Goal: Find specific page/section: Find specific page/section

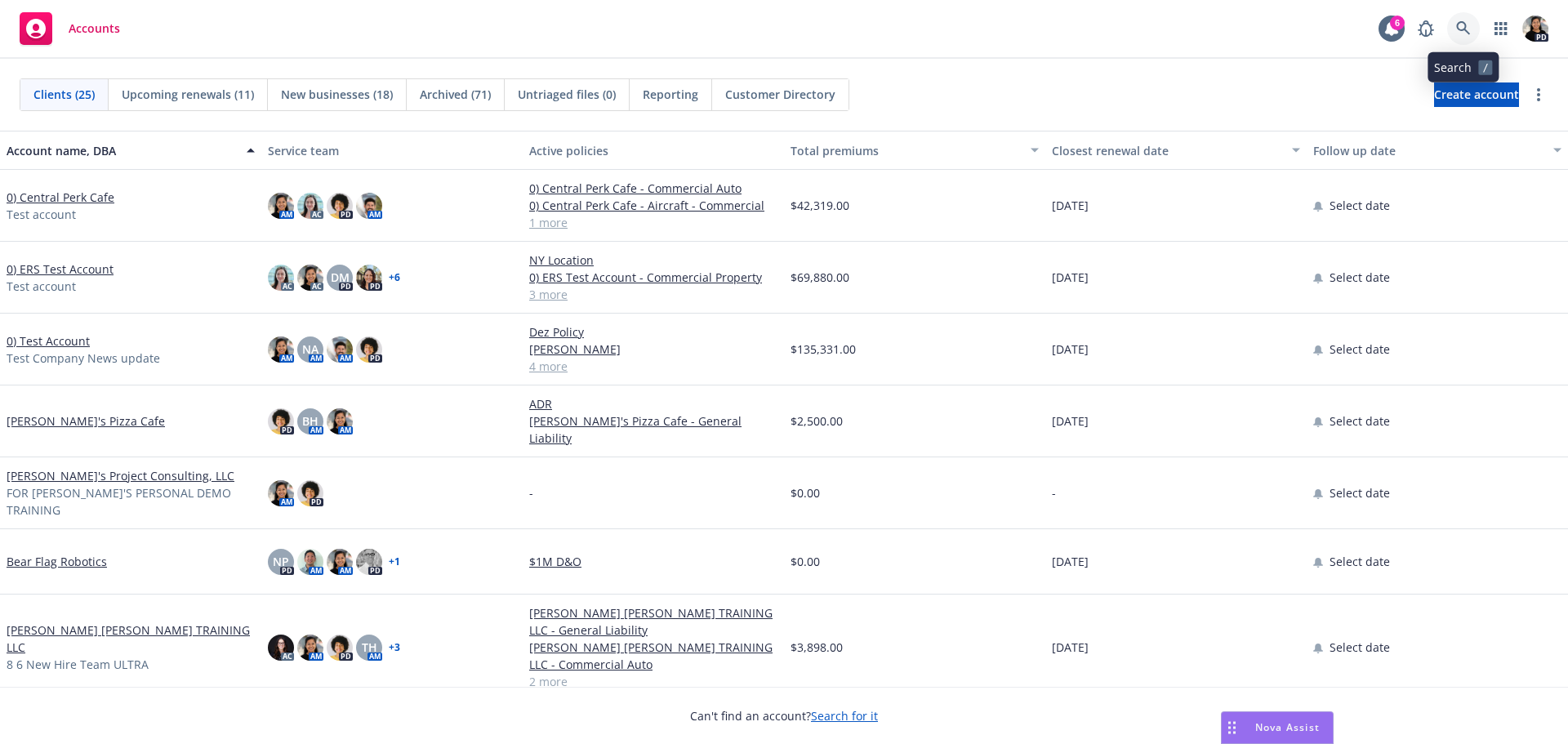
click at [1465, 33] on icon at bounding box center [1464, 29] width 15 height 15
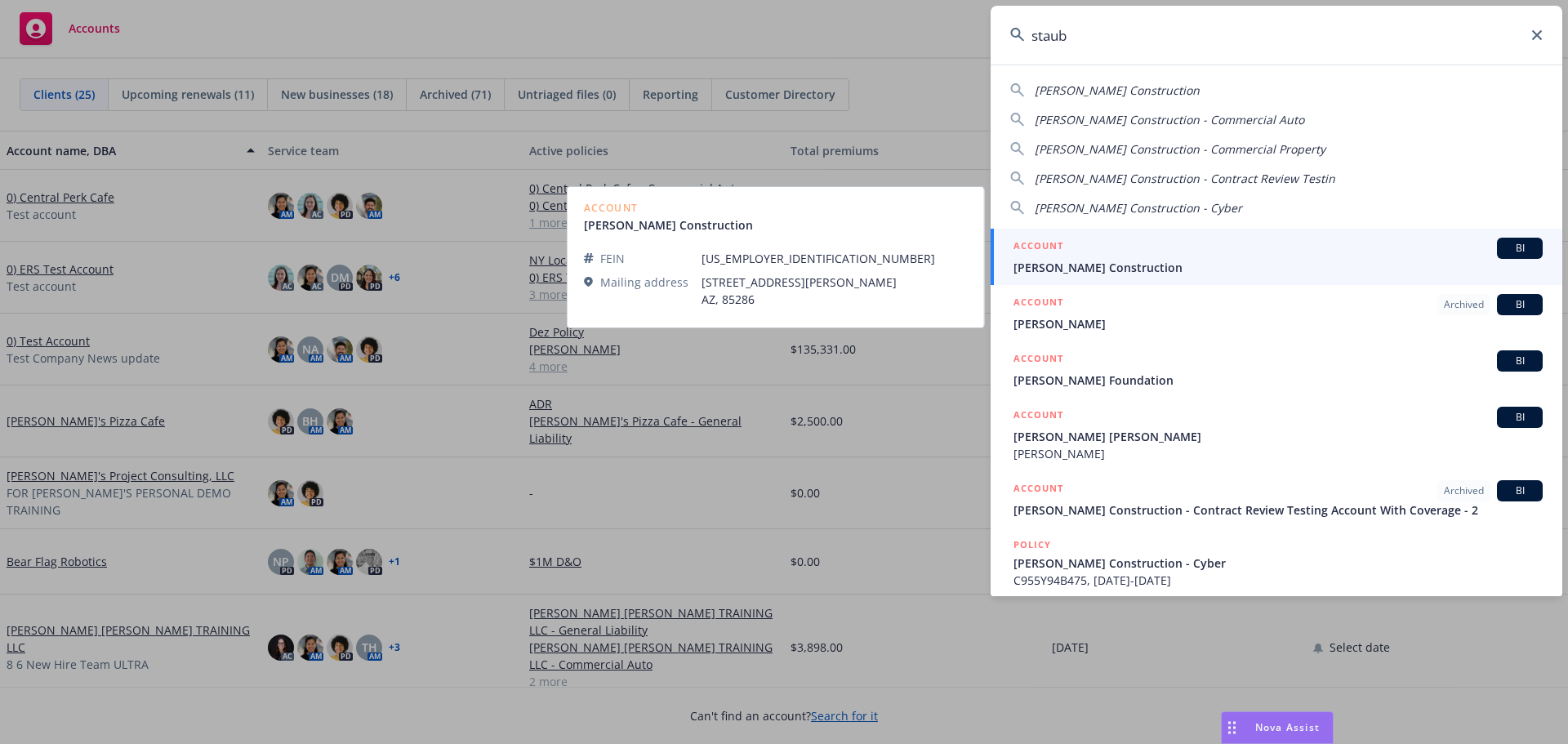
type input "staub"
click at [1214, 259] on span "[PERSON_NAME] Construction" at bounding box center [1278, 267] width 529 height 17
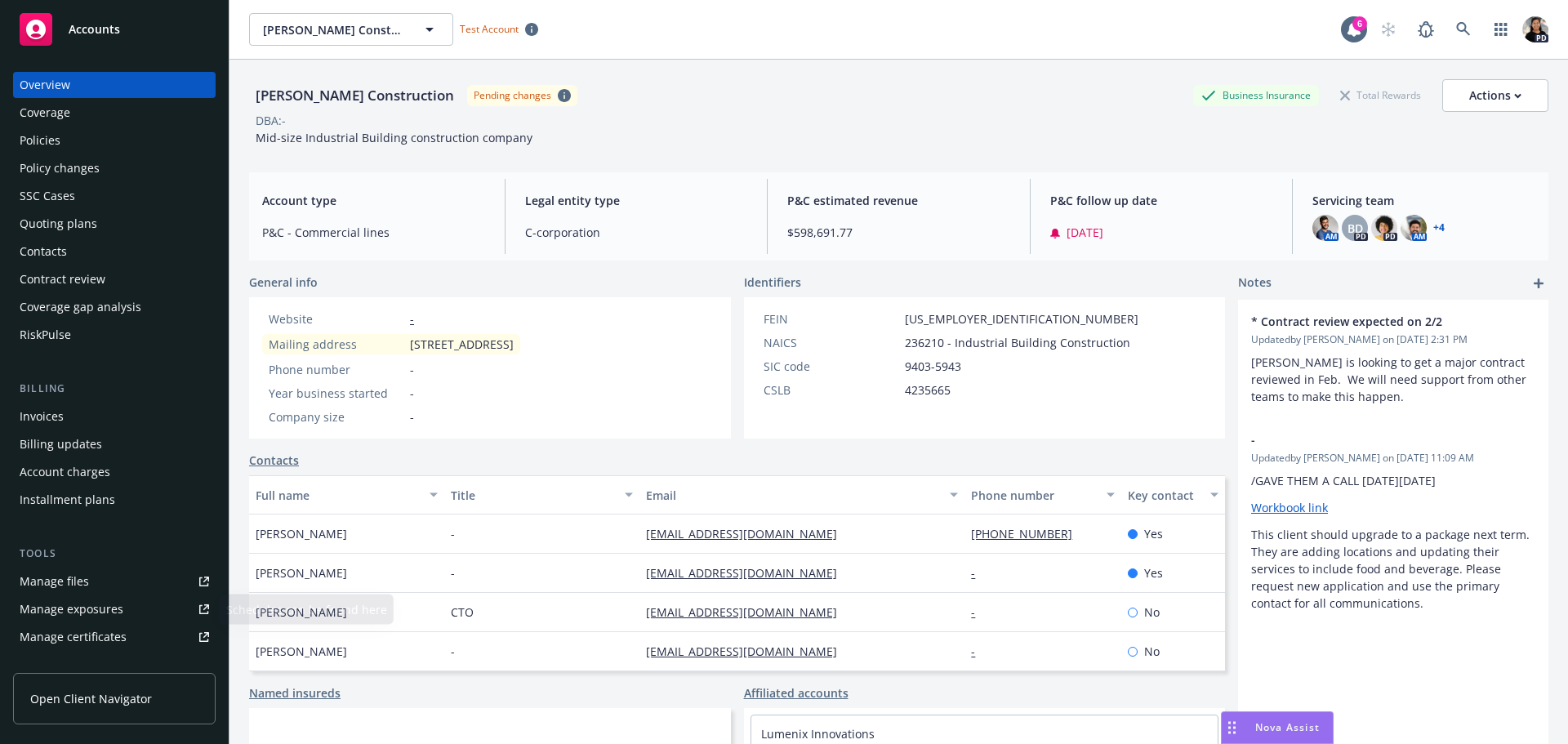
click at [110, 709] on link "Open Client Navigator" at bounding box center [114, 699] width 203 height 52
